Goal: Information Seeking & Learning: Find specific page/section

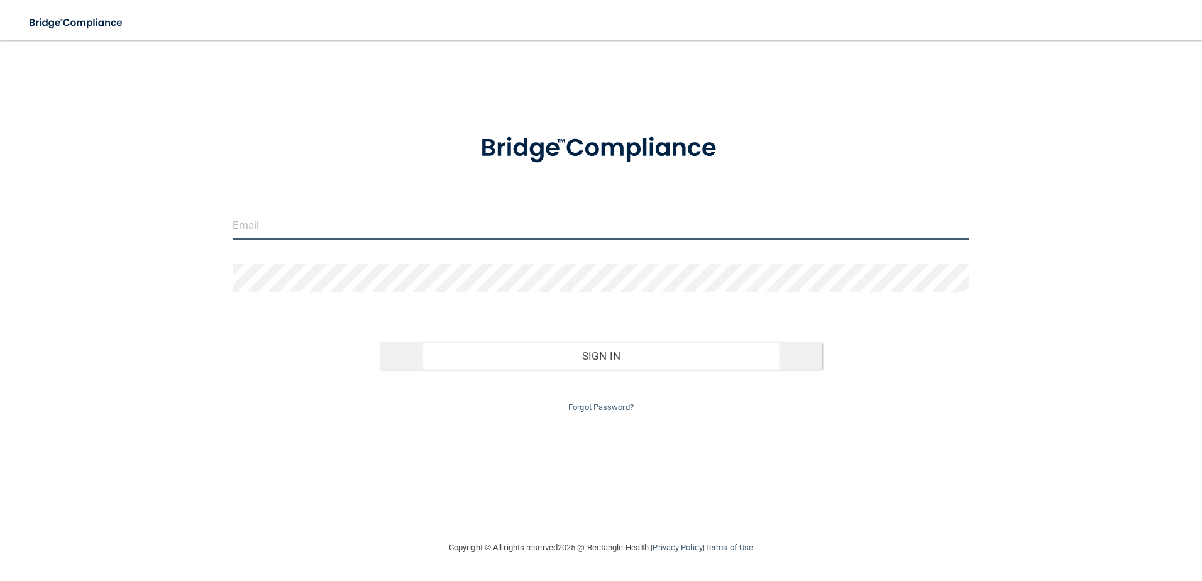
type input "[EMAIL_ADDRESS][DOMAIN_NAME]"
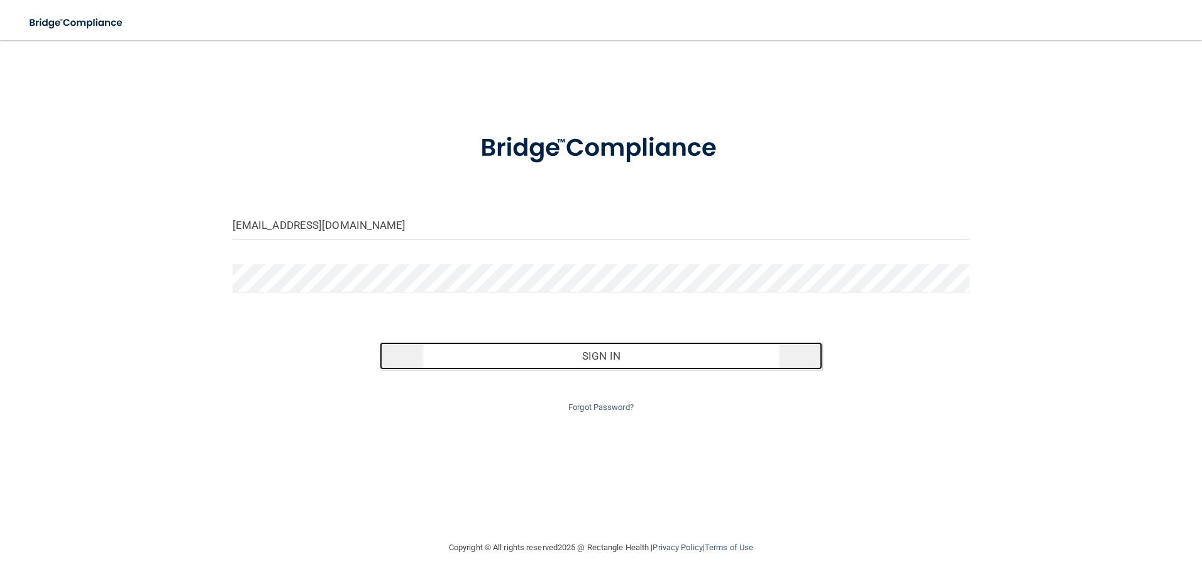
click at [565, 364] on button "Sign In" at bounding box center [601, 356] width 443 height 28
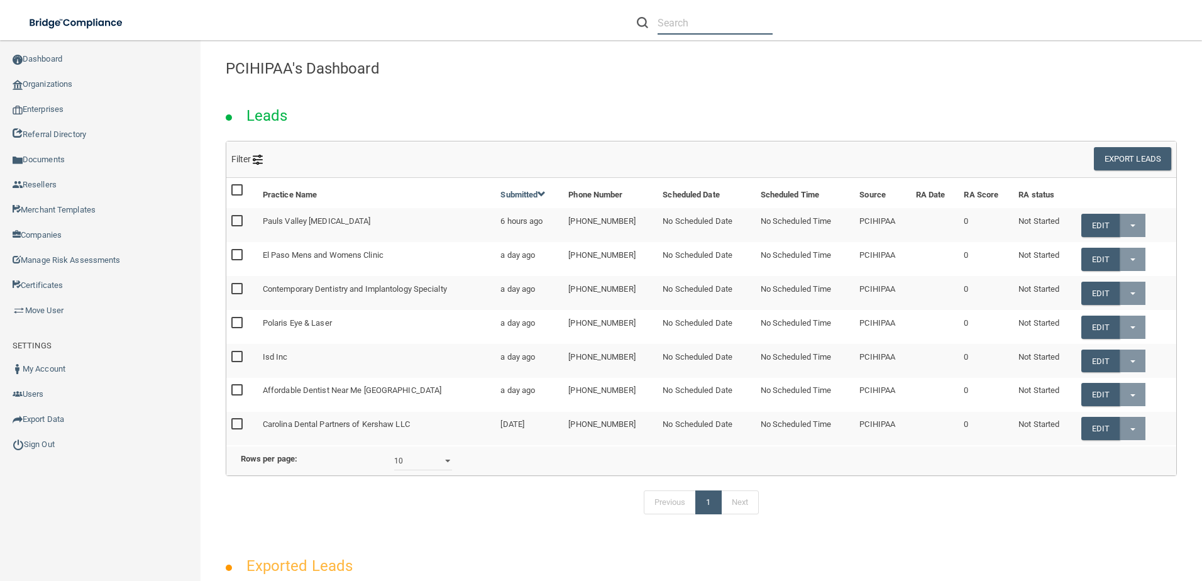
click at [696, 22] on input "text" at bounding box center [715, 22] width 115 height 23
click at [698, 19] on input "text" at bounding box center [715, 22] width 115 height 23
type input "[EMAIL_ADDRESS][DOMAIN_NAME]"
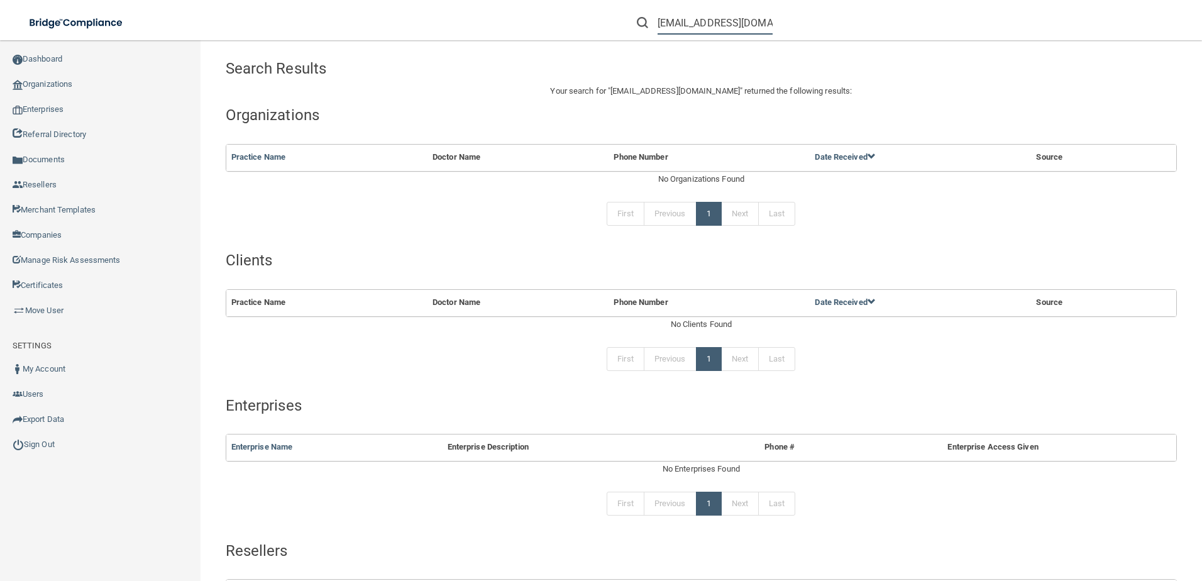
click at [698, 19] on input "[EMAIL_ADDRESS][DOMAIN_NAME]" at bounding box center [715, 22] width 115 height 23
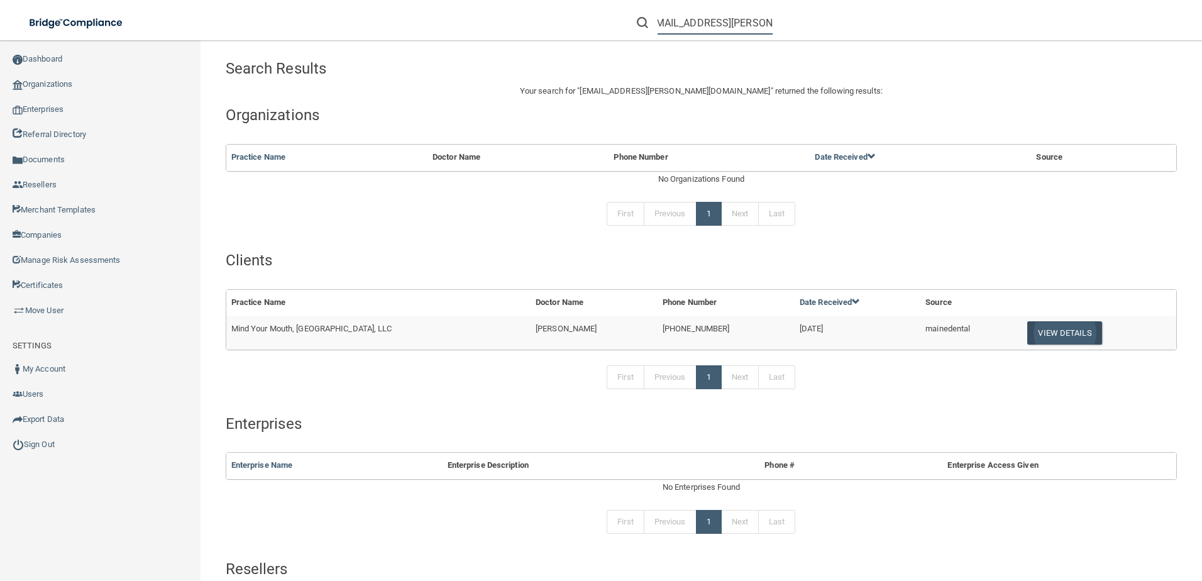
type input "[EMAIL_ADDRESS][PERSON_NAME][DOMAIN_NAME]"
click at [1028, 340] on button "View Details" at bounding box center [1065, 332] width 74 height 23
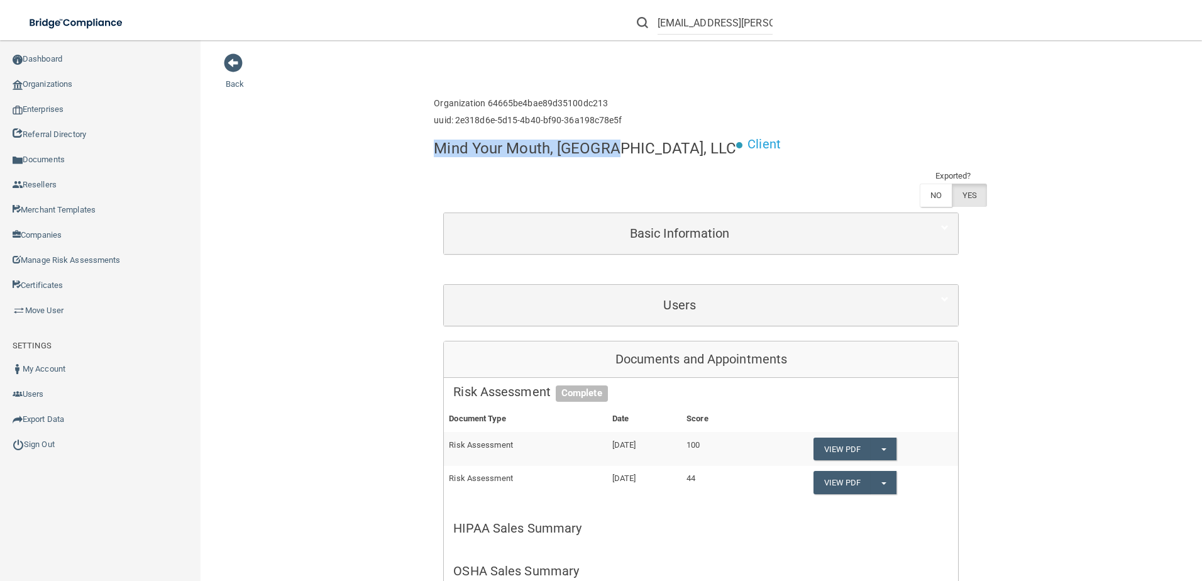
drag, startPoint x: 604, startPoint y: 152, endPoint x: 426, endPoint y: 147, distance: 178.7
copy h4 "Mind Your Mouth, [GEOGRAPHIC_DATA], LLC"
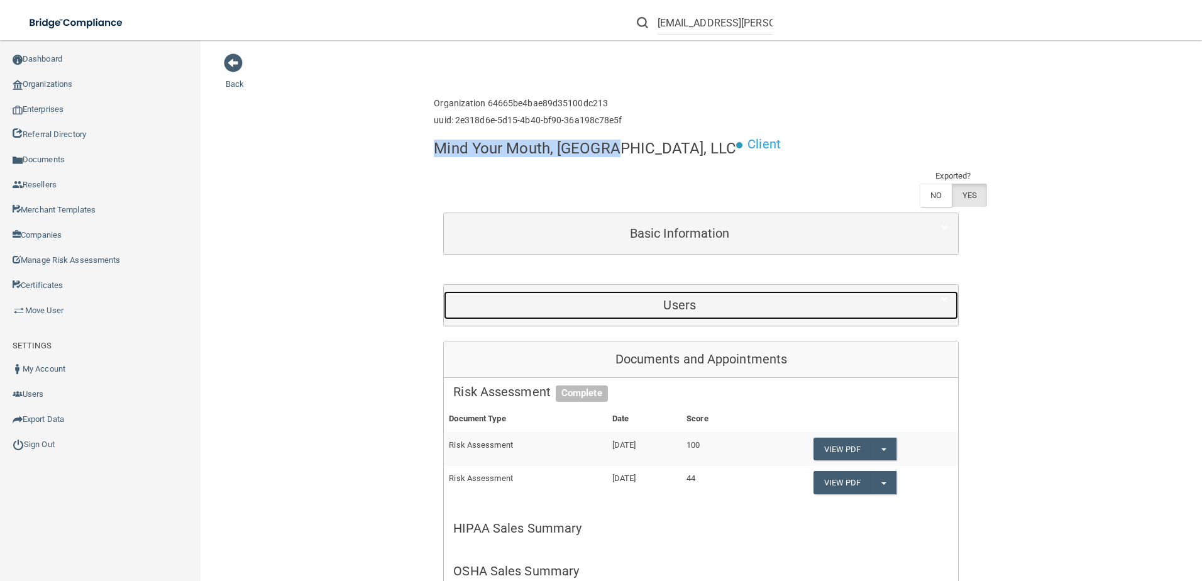
click at [705, 298] on h5 "Users" at bounding box center [679, 305] width 453 height 14
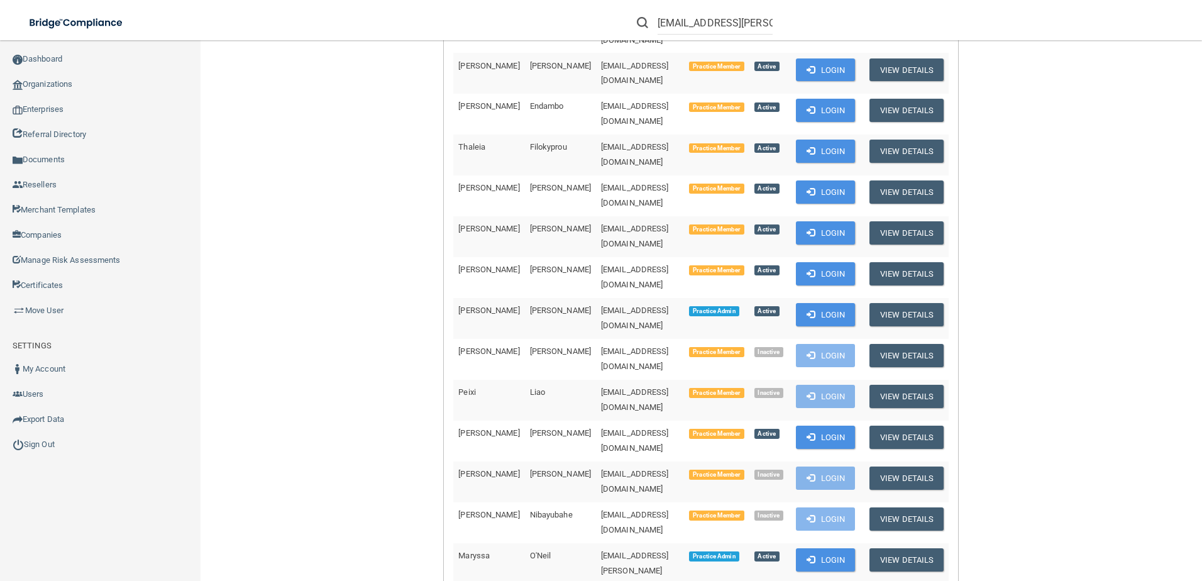
scroll to position [503, 0]
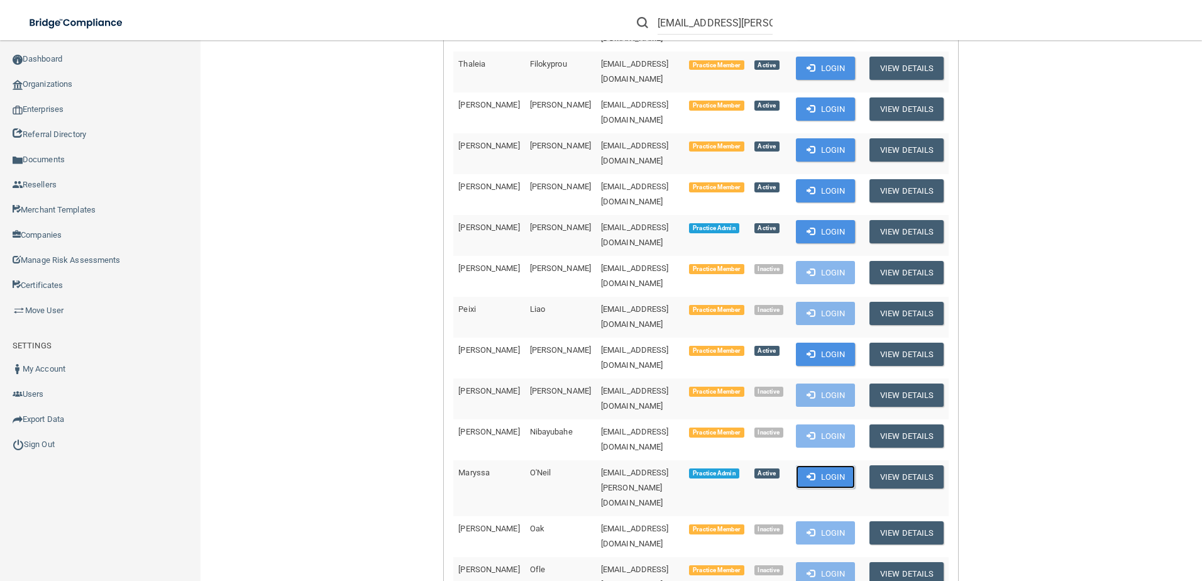
click at [853, 465] on button "Login" at bounding box center [826, 476] width 60 height 23
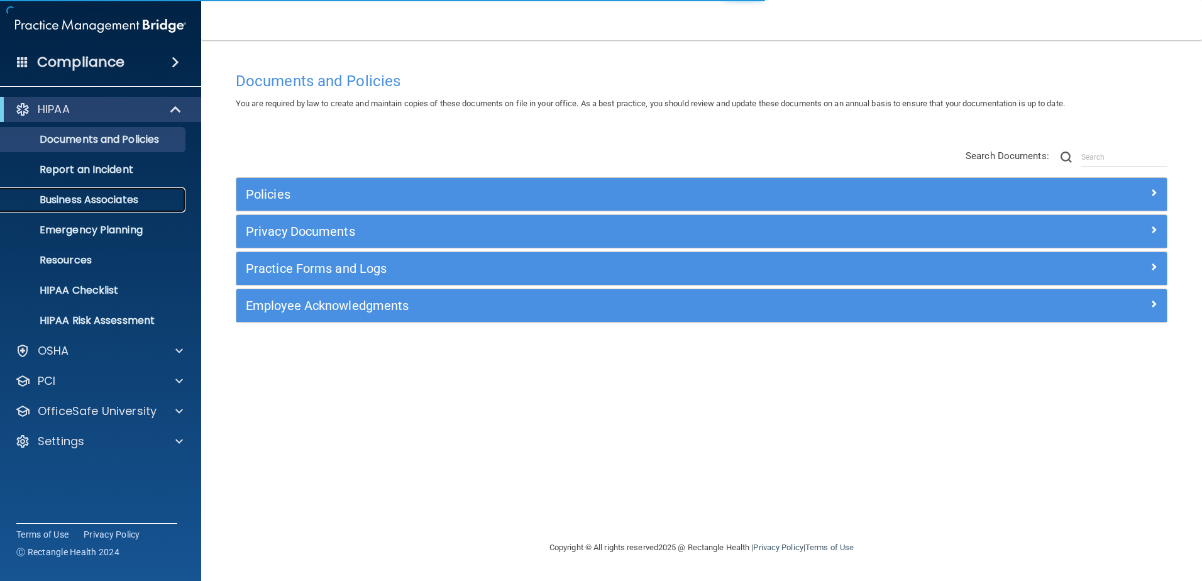
click at [123, 209] on link "Business Associates" at bounding box center [86, 199] width 198 height 25
